Goal: Task Accomplishment & Management: Complete application form

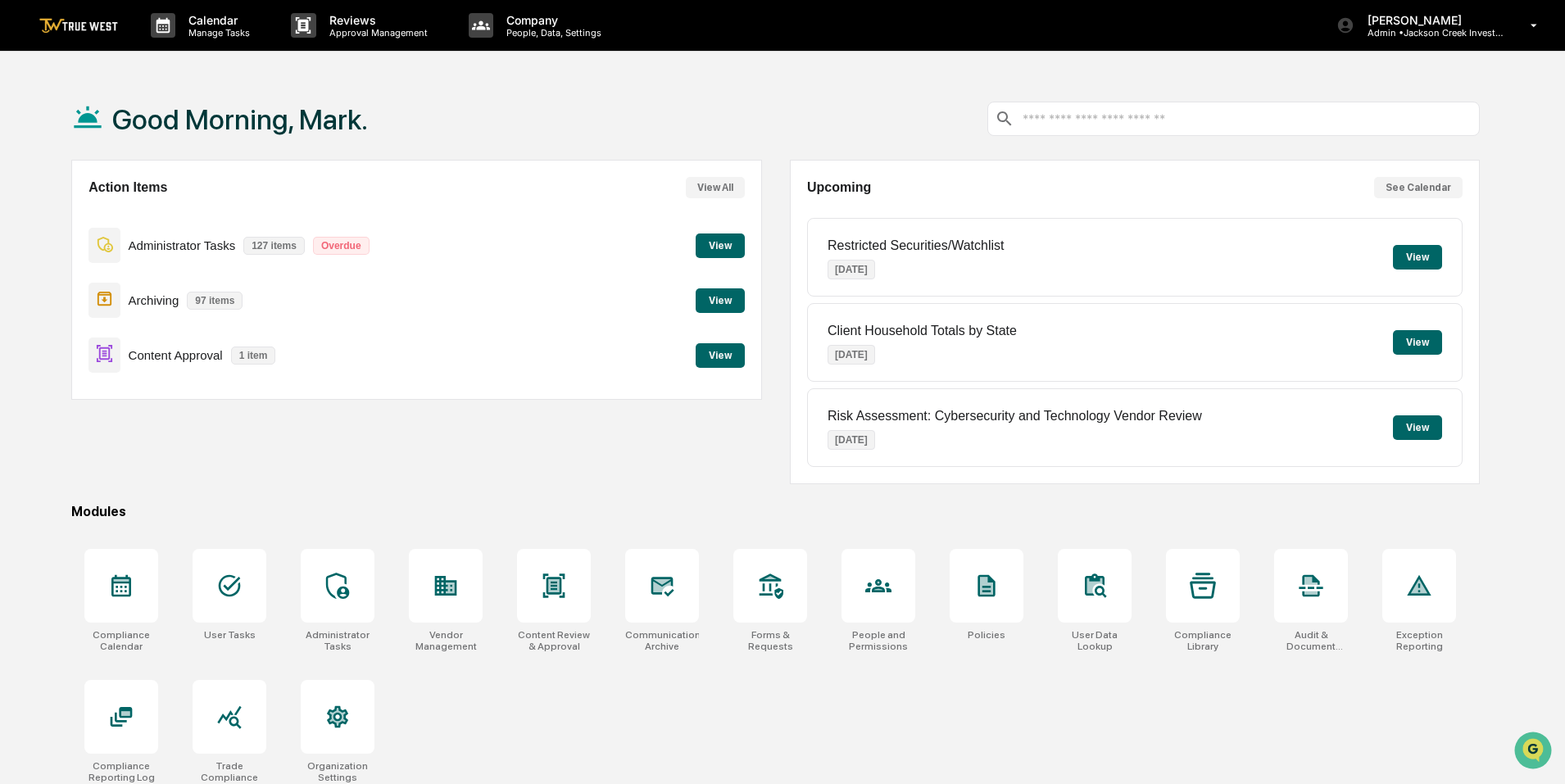
click at [716, 361] on button "View" at bounding box center [721, 356] width 50 height 25
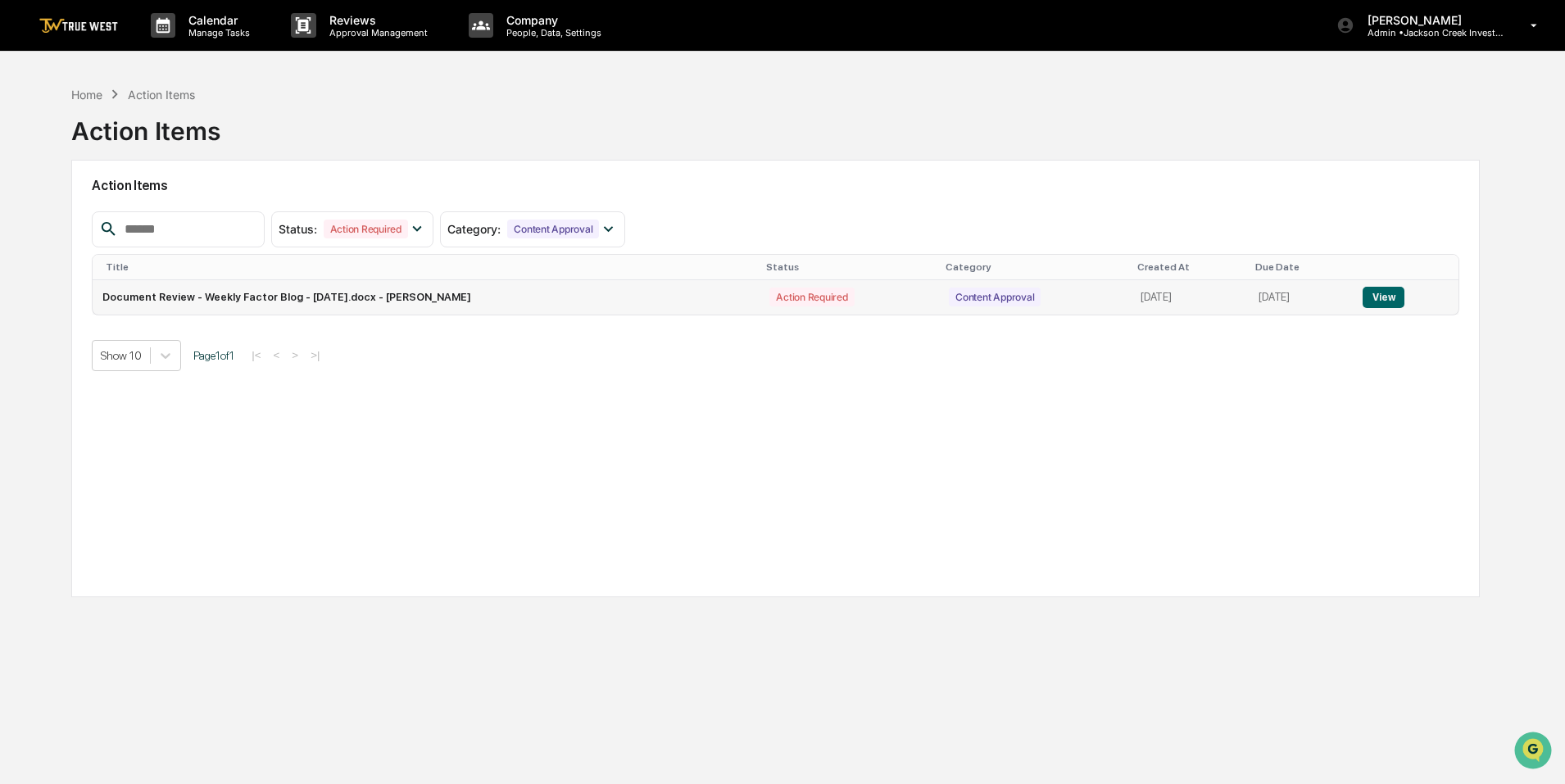
click at [1390, 297] on button "View" at bounding box center [1384, 297] width 42 height 21
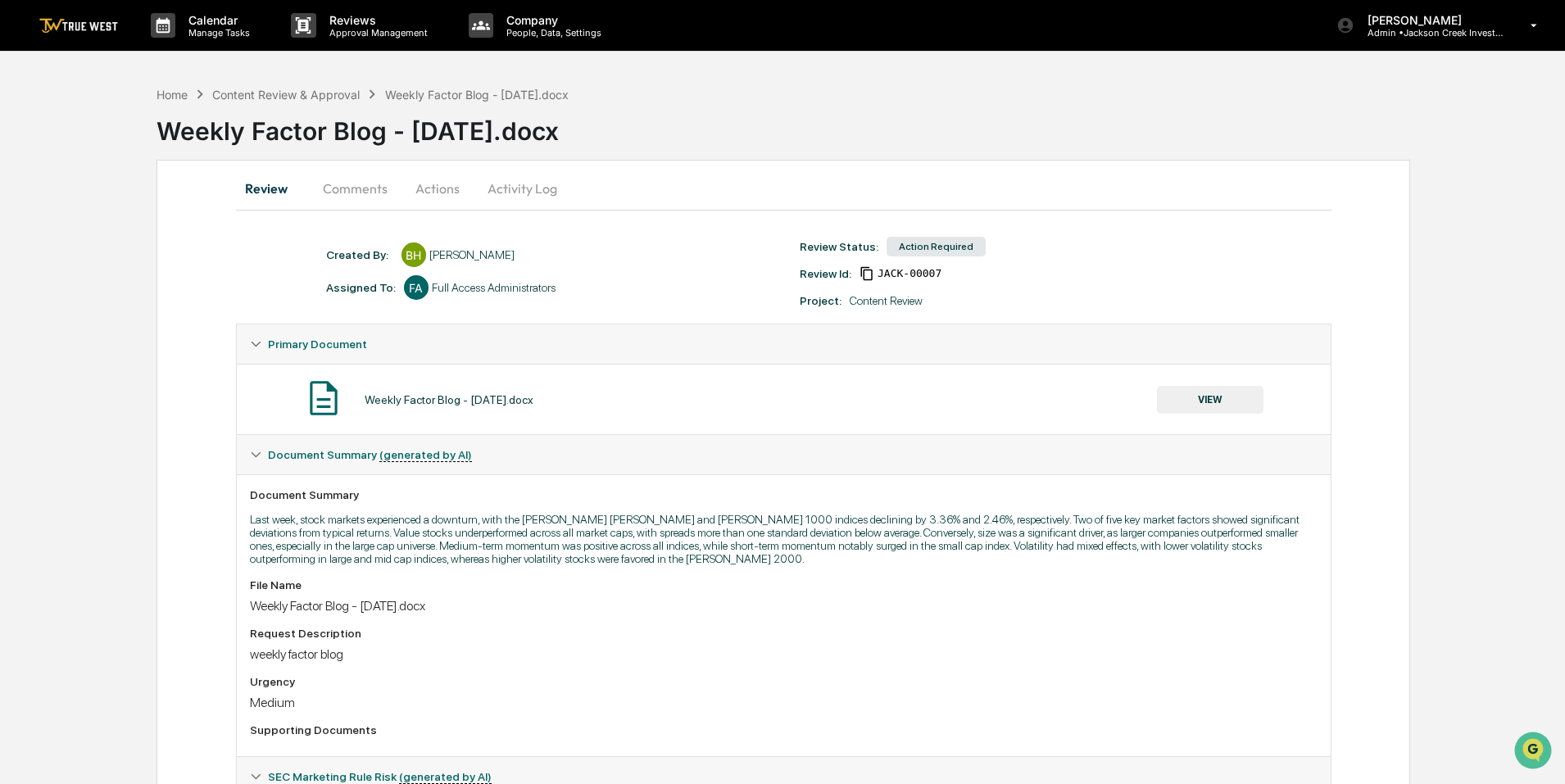
click at [429, 192] on button "Actions" at bounding box center [437, 187] width 73 height 39
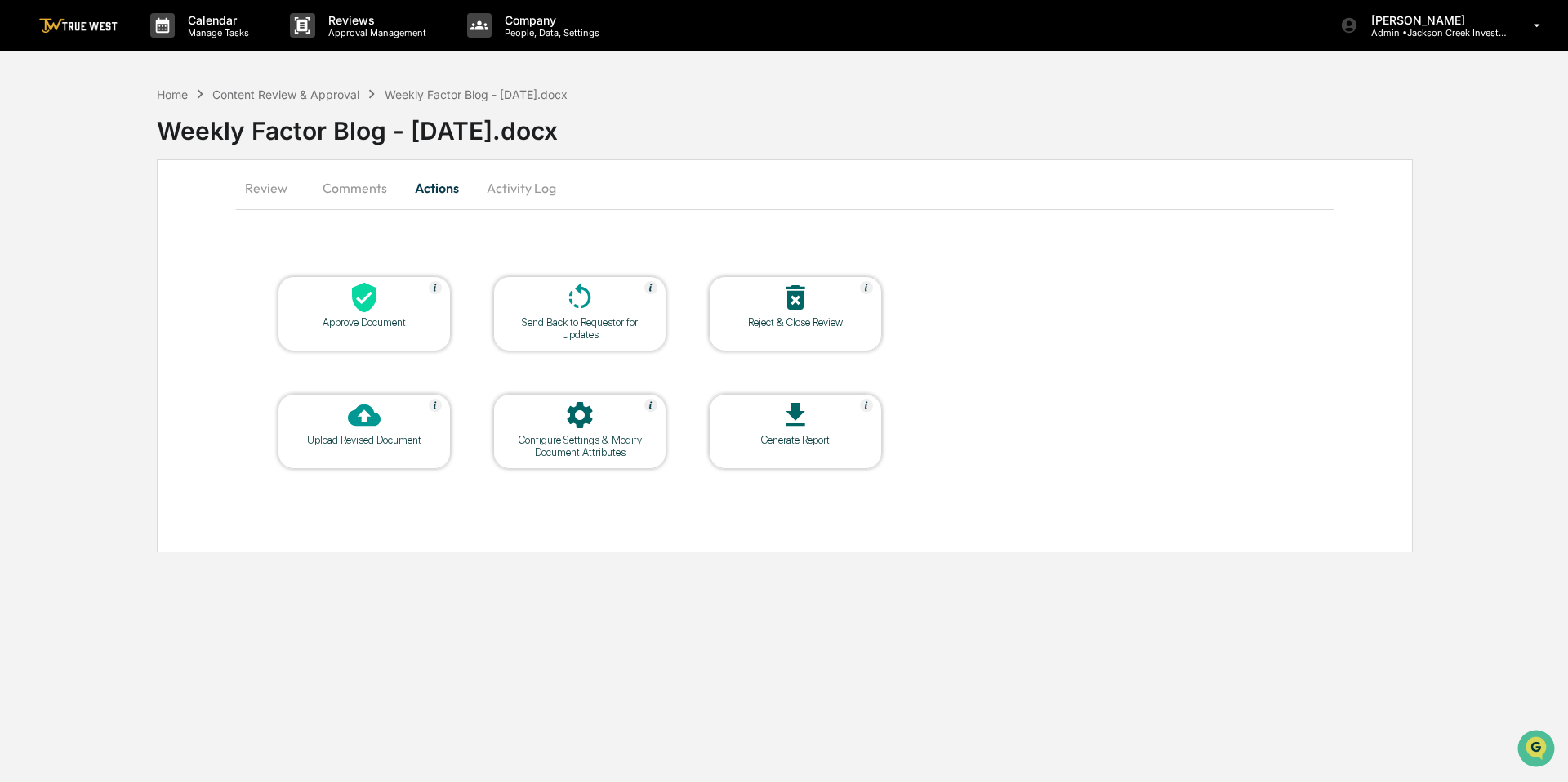
click at [377, 306] on icon at bounding box center [364, 297] width 32 height 32
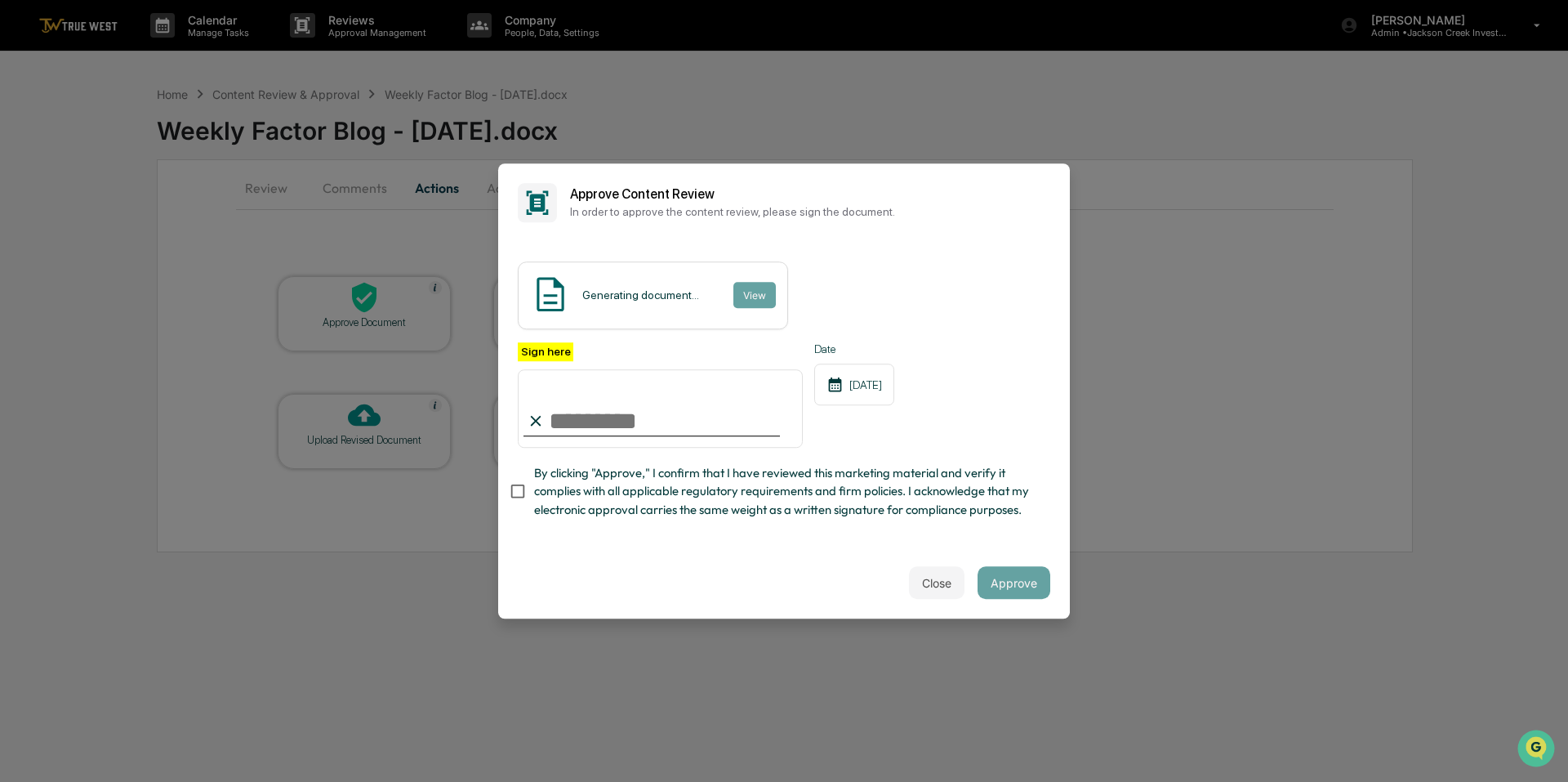
click at [618, 408] on input "Sign here" at bounding box center [660, 408] width 285 height 79
type input "**********"
click at [988, 586] on button "Approve" at bounding box center [1013, 583] width 73 height 32
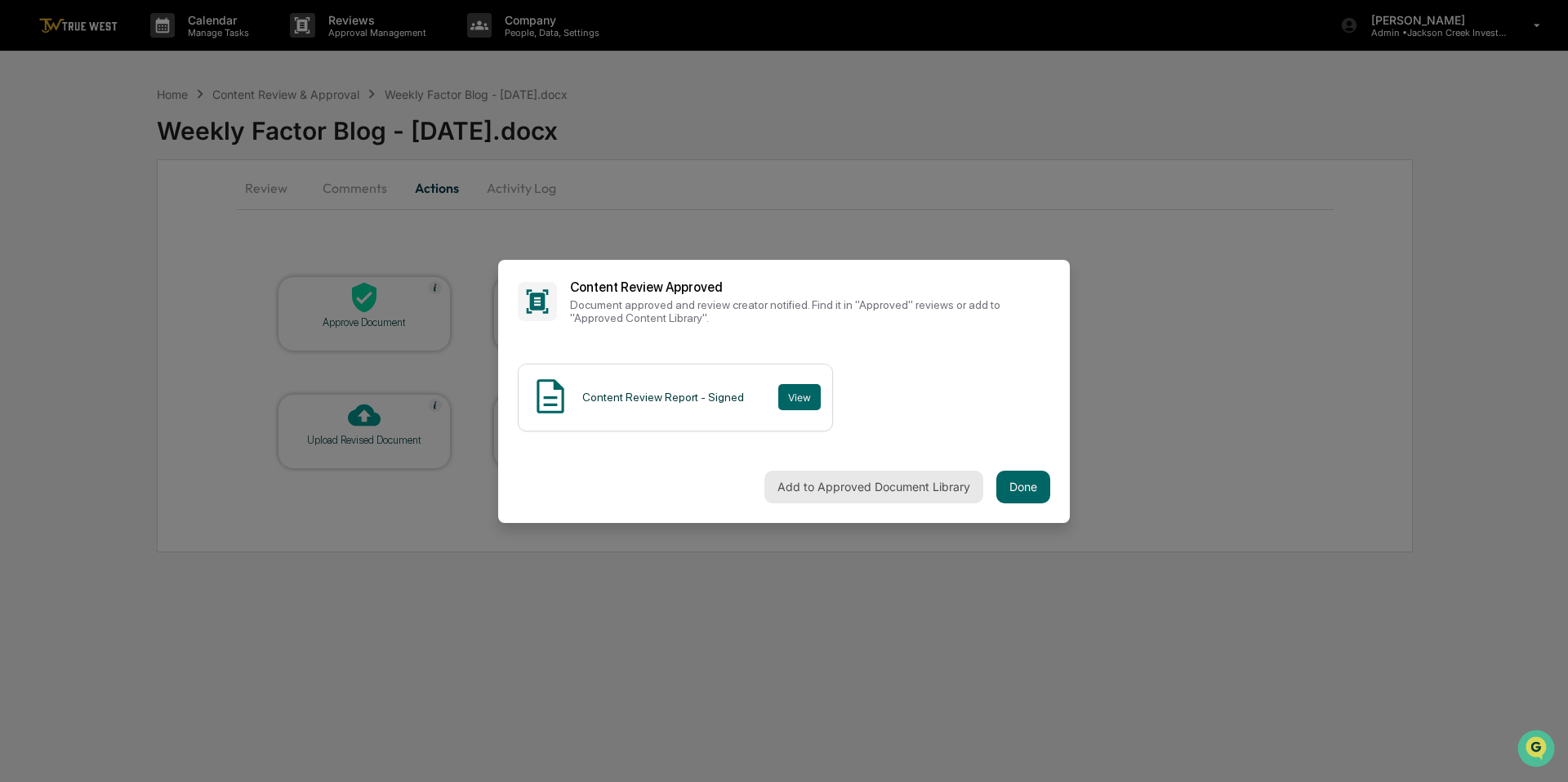
click at [855, 486] on button "Add to Approved Document Library" at bounding box center [874, 487] width 219 height 32
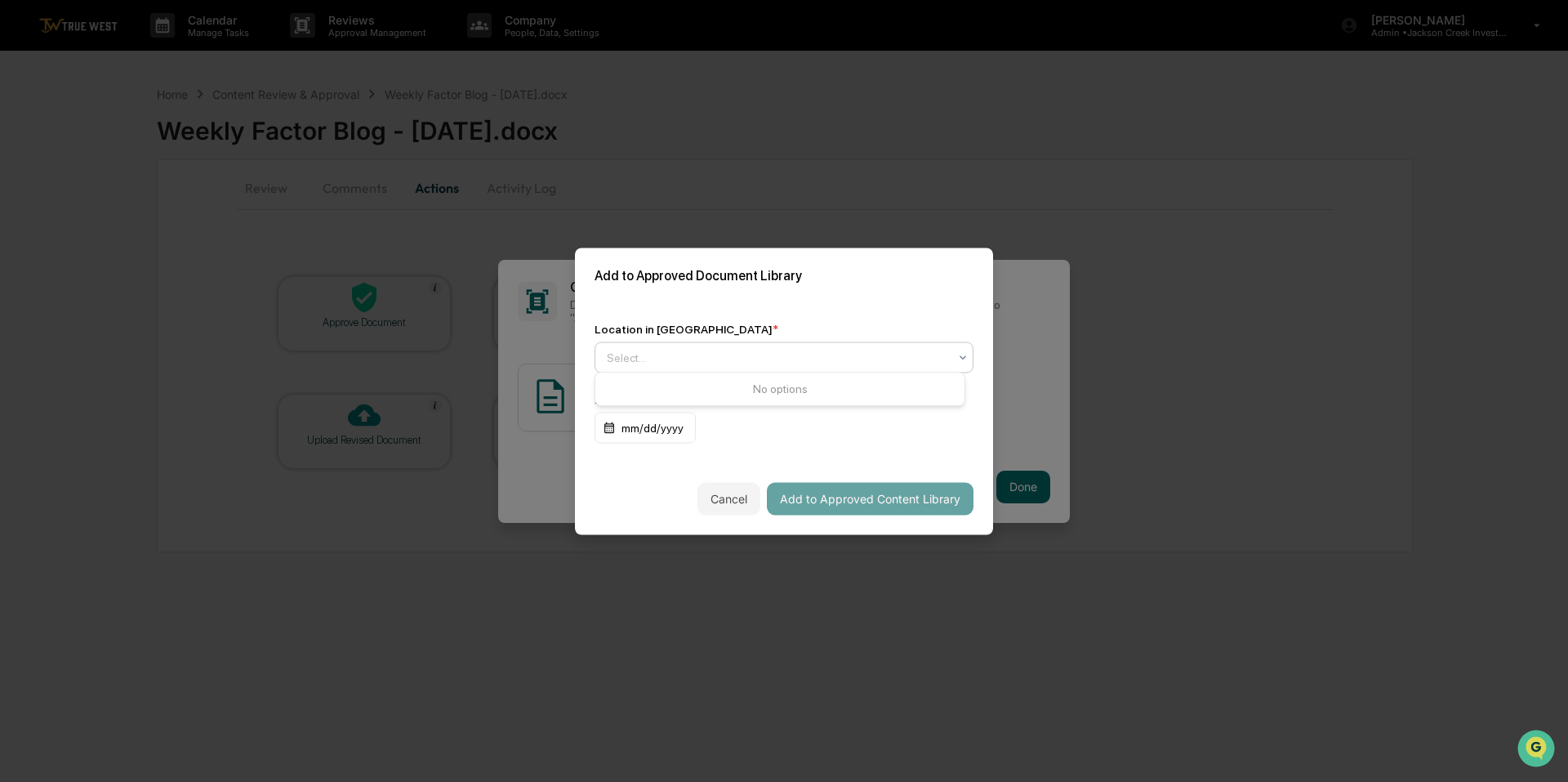
click at [957, 358] on icon at bounding box center [963, 357] width 13 height 13
click at [956, 355] on icon at bounding box center [963, 357] width 13 height 13
click at [787, 380] on div "Approved Content Library" at bounding box center [780, 392] width 369 height 32
click at [818, 493] on button "Add to Approved Content Library" at bounding box center [870, 498] width 207 height 32
